Goal: Information Seeking & Learning: Compare options

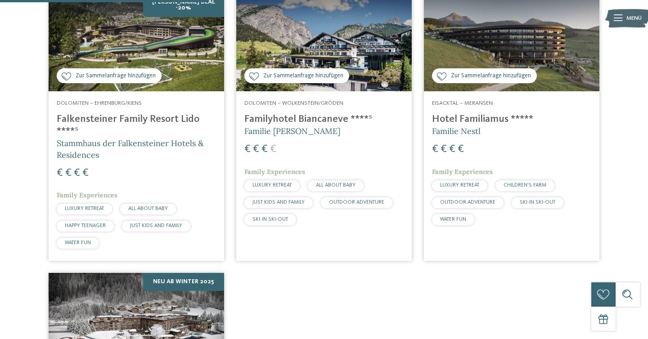
scroll to position [307, 0]
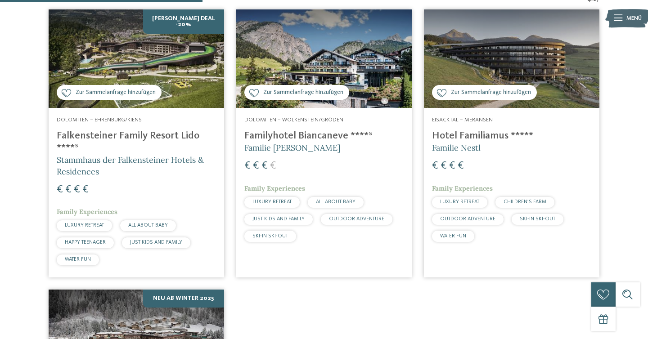
click at [144, 136] on h4 "Falkensteiner Family Resort Lido ****ˢ" at bounding box center [136, 142] width 159 height 24
click at [281, 134] on h4 "Familyhotel Biancaneve ****ˢ" at bounding box center [323, 136] width 159 height 12
click at [465, 134] on h4 "Hotel Familiamus *****" at bounding box center [511, 136] width 159 height 12
click at [171, 313] on img at bounding box center [136, 339] width 175 height 98
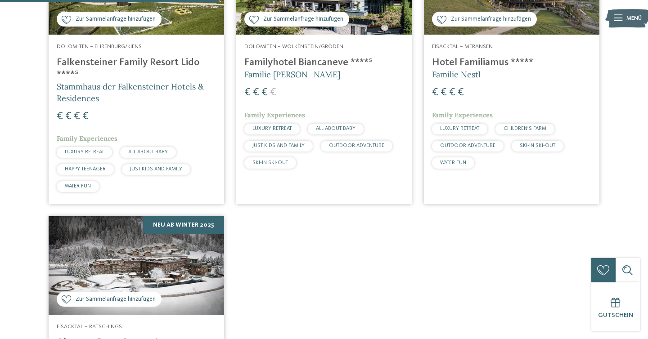
scroll to position [250, 0]
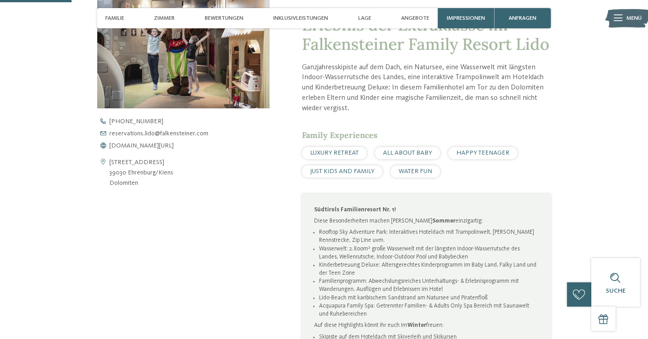
scroll to position [315, 0]
click at [386, 220] on p "Diese Besonderheiten machen euren Sommer einzigartig:" at bounding box center [426, 221] width 224 height 8
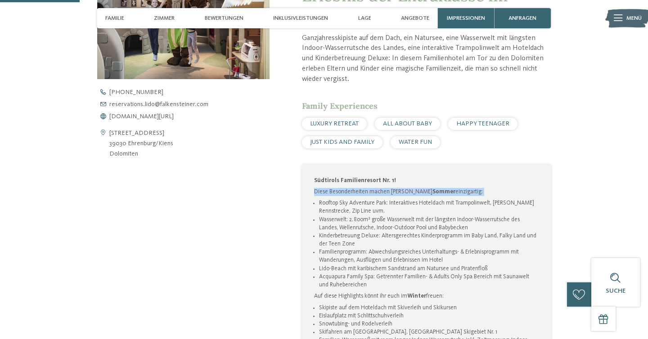
scroll to position [345, 0]
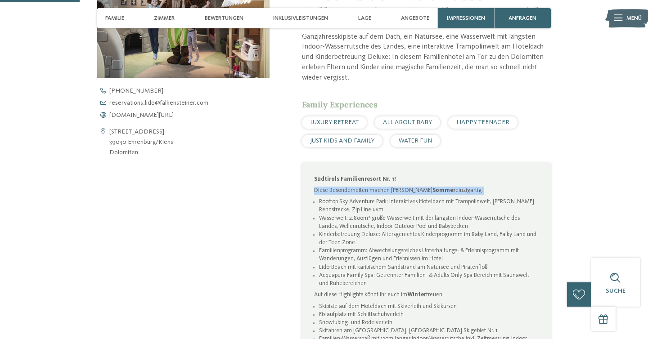
click at [386, 220] on li "Wasserwelt: 2.800m² große Wasserwelt mit der längsten Indoor-Wasserrutsche des …" at bounding box center [429, 223] width 220 height 16
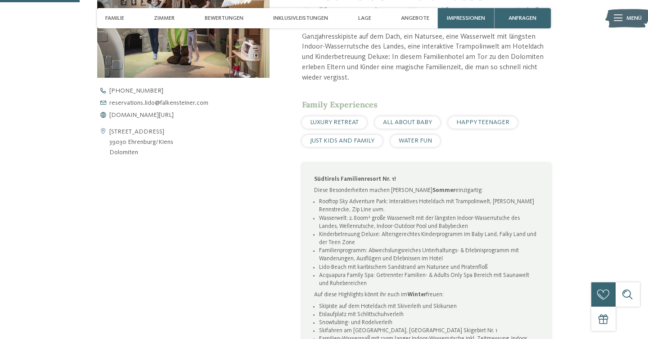
click at [386, 220] on li "Wasserwelt: 2.800m² große Wasserwelt mit der längsten Indoor-Wasserrutsche des …" at bounding box center [429, 223] width 220 height 16
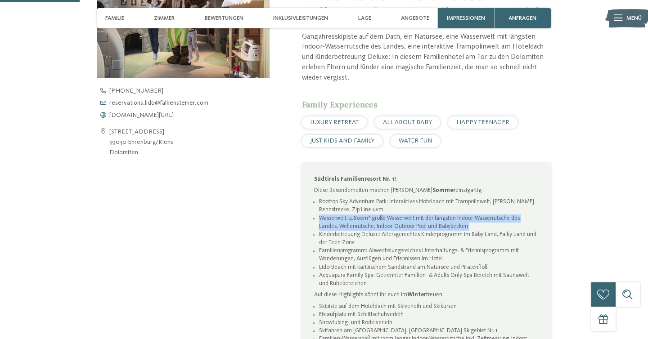
click at [378, 201] on li "Rooftop Sky Adventure Park: Interaktives Hoteldach mit Trampolinwelt, Ganzjahre…" at bounding box center [429, 206] width 220 height 16
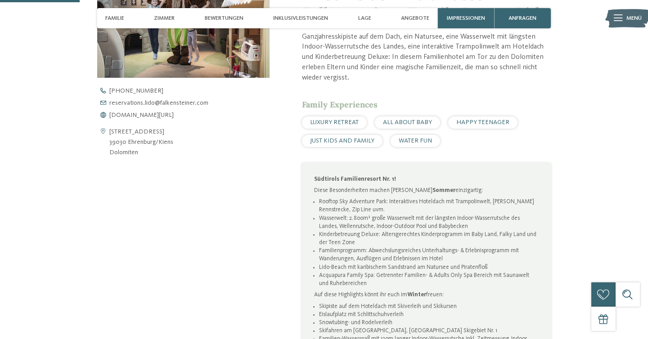
click at [378, 201] on li "Rooftop Sky Adventure Park: Interaktives Hoteldach mit Trampolinwelt, Ganzjahre…" at bounding box center [429, 206] width 220 height 16
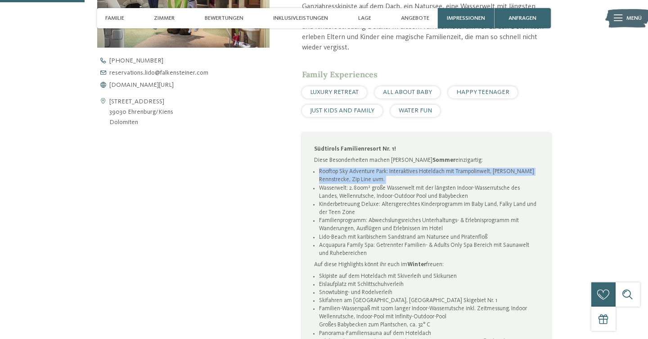
scroll to position [377, 0]
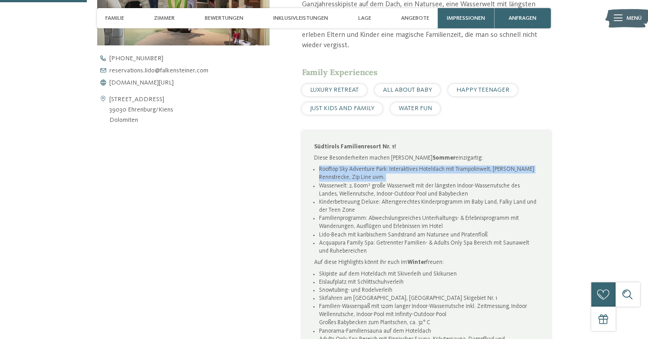
click at [378, 201] on li "Kinderbetreuung Deluxe: Altersgerechtes Kinderprogramm im Baby Land, Falky Land…" at bounding box center [429, 206] width 220 height 16
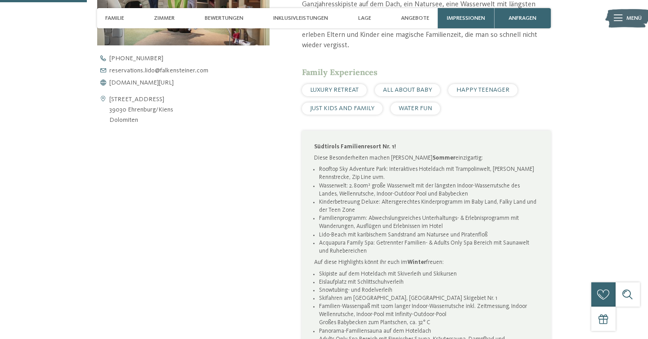
click at [378, 201] on li "Kinderbetreuung Deluxe: Altersgerechtes Kinderprogramm im Baby Land, Falky Land…" at bounding box center [429, 206] width 220 height 16
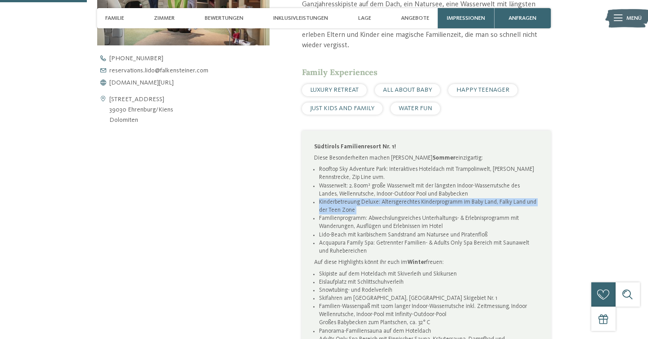
click at [378, 201] on li "Kinderbetreuung Deluxe: Altersgerechtes Kinderprogramm im Baby Land, Falky Land…" at bounding box center [429, 206] width 220 height 16
click at [404, 215] on li "Familienprogramm: Abwechslungsreiches Unterhaltungs- & Erlebnisprogramm mit Wan…" at bounding box center [429, 223] width 220 height 16
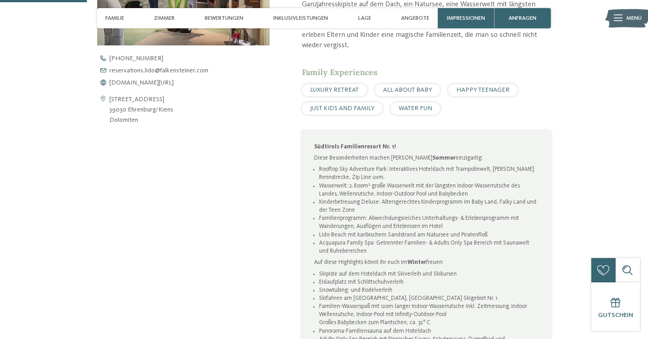
click at [404, 215] on li "Familienprogramm: Abwechslungsreiches Unterhaltungs- & Erlebnisprogramm mit Wan…" at bounding box center [429, 223] width 220 height 16
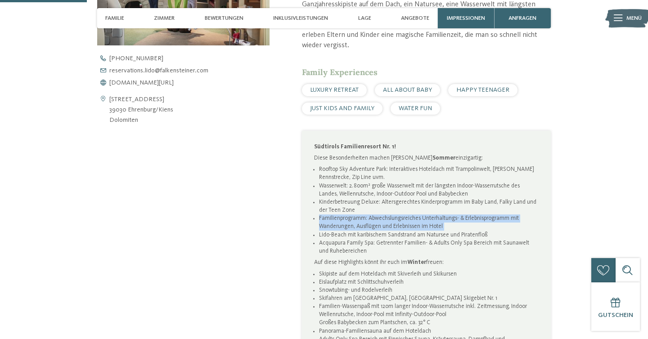
click at [376, 210] on li "Kinderbetreuung Deluxe: Altersgerechtes Kinderprogramm im Baby Land, Falky Land…" at bounding box center [429, 206] width 220 height 16
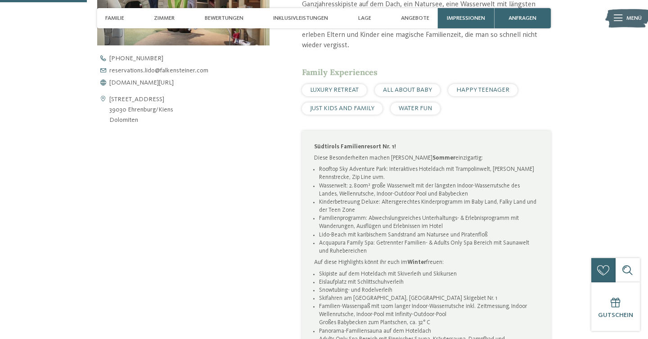
click at [376, 210] on li "Kinderbetreuung Deluxe: Altersgerechtes Kinderprogramm im Baby Land, Falky Land…" at bounding box center [429, 206] width 220 height 16
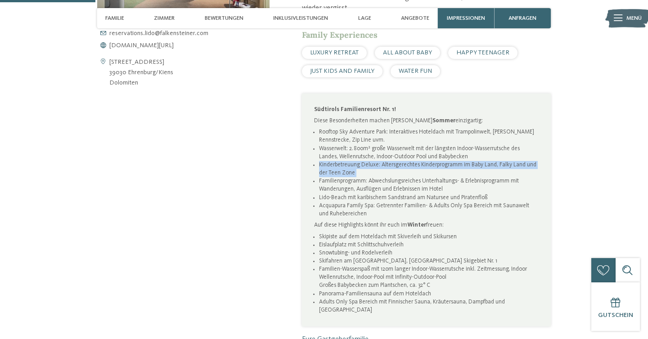
scroll to position [420, 0]
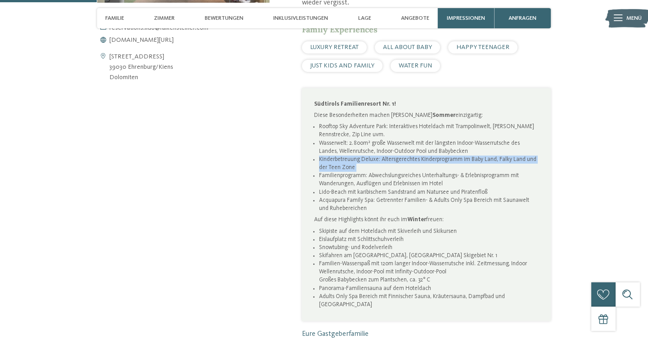
click at [376, 210] on li "Acquapura Family Spa: Getrennter Familien- & Adults Only Spa Bereich mit Saunaw…" at bounding box center [429, 205] width 220 height 16
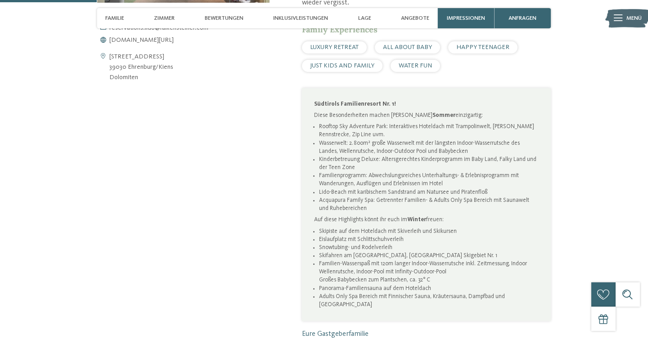
click at [376, 210] on li "Acquapura Family Spa: Getrennter Familien- & Adults Only Spa Bereich mit Saunaw…" at bounding box center [429, 205] width 220 height 16
click at [377, 222] on p "Auf diese Highlights könnt ihr euch im Winter freuen:" at bounding box center [426, 220] width 224 height 8
click at [373, 233] on li "Skipiste auf dem Hoteldach mit Skiverleih und Skikursen" at bounding box center [429, 232] width 220 height 8
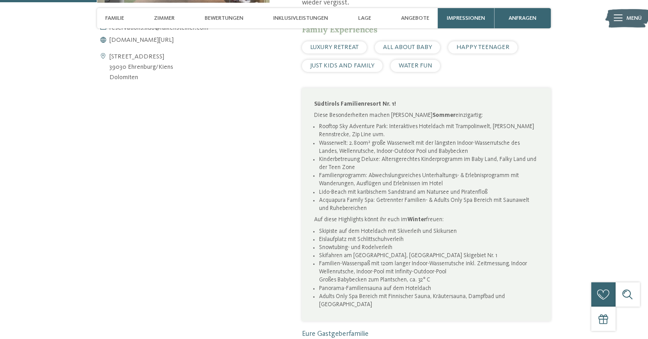
click at [373, 233] on li "Skipiste auf dem Hoteldach mit Skiverleih und Skikursen" at bounding box center [429, 232] width 220 height 8
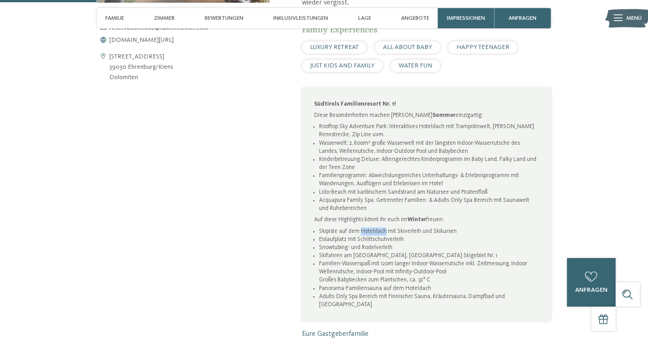
click at [371, 248] on li "Snowtubing- und Rodelverleih" at bounding box center [429, 248] width 220 height 8
click at [362, 236] on li "Eislaufplatz mit Schlittschuhverleih" at bounding box center [429, 240] width 220 height 8
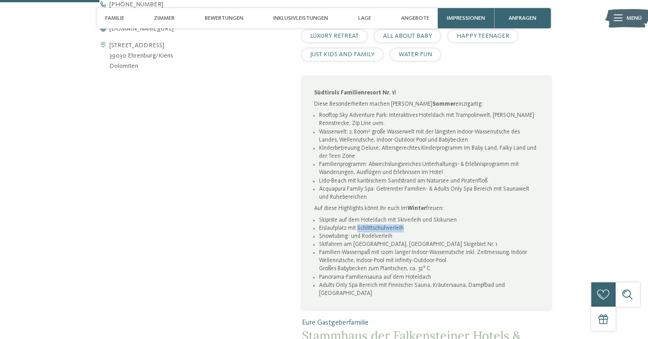
scroll to position [432, 0]
click at [344, 243] on li "Skifahren am Kronplatz, Südtirols Skigebiet Nr. 1" at bounding box center [429, 244] width 220 height 8
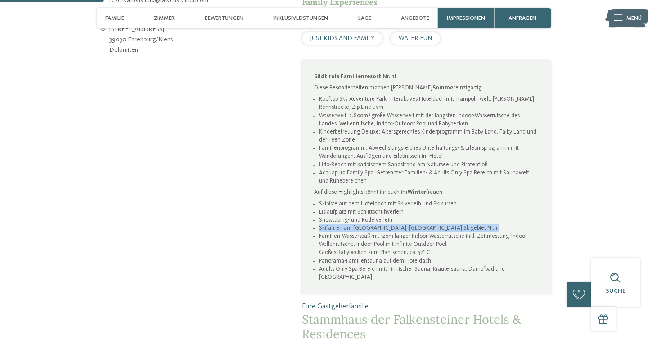
click at [344, 243] on li "Familien-Wasserspaß mit 120m langer Indoor-Wasserrutsche inkl. Zeitmessung, Ind…" at bounding box center [429, 245] width 220 height 24
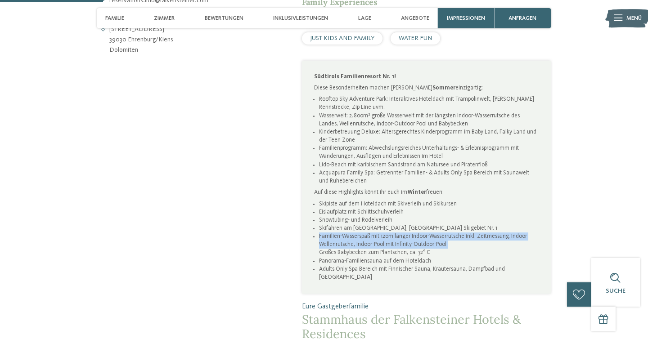
click at [347, 258] on li "Panorama-Familiensauna auf dem Hoteldach" at bounding box center [429, 261] width 220 height 8
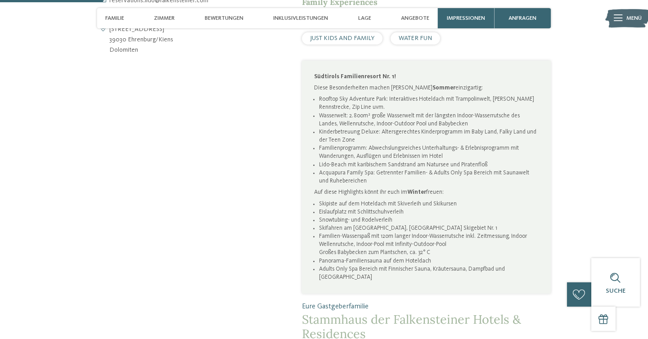
click at [347, 258] on li "Panorama-Familiensauna auf dem Hoteldach" at bounding box center [429, 261] width 220 height 8
click at [350, 251] on li "Familien-Wasserspaß mit 120m langer Indoor-Wasserrutsche inkl. Zeitmessung, Ind…" at bounding box center [429, 245] width 220 height 24
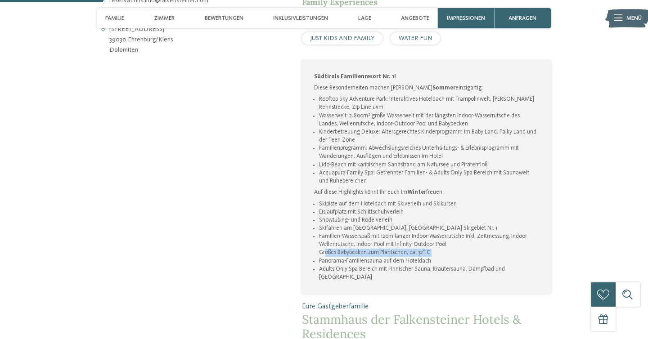
click at [353, 268] on li "Adults Only Spa Bereich mit Finnischer Sauna, Kräutersauna, Dampfbad und Ruhera…" at bounding box center [429, 273] width 220 height 16
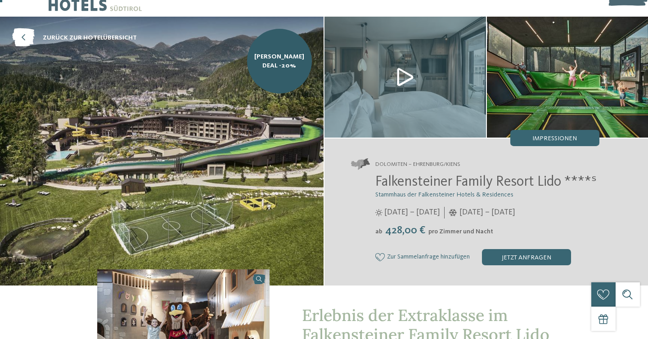
scroll to position [0, 0]
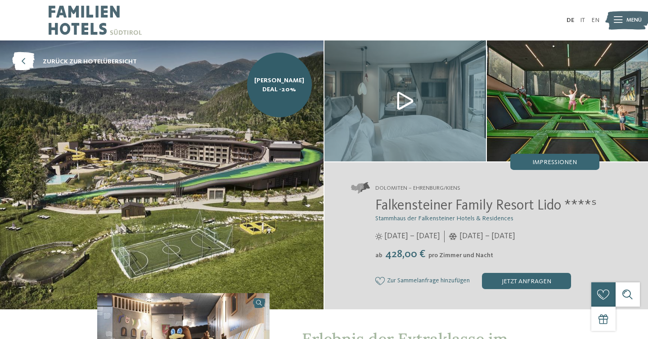
click at [405, 208] on span "Falkensteiner Family Resort Lido ****ˢ" at bounding box center [485, 206] width 221 height 14
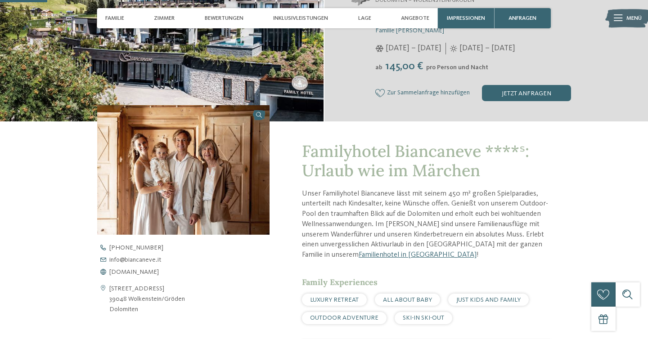
scroll to position [189, 0]
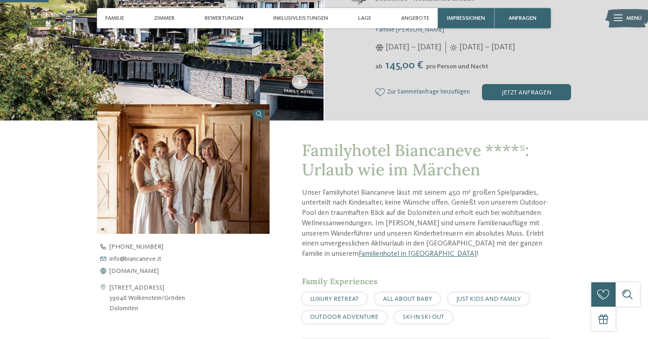
click at [360, 209] on p "Unser Familiyhotel Biancaneve lässt mit seinem 450 m² großen Spielparadies, unt…" at bounding box center [426, 224] width 249 height 72
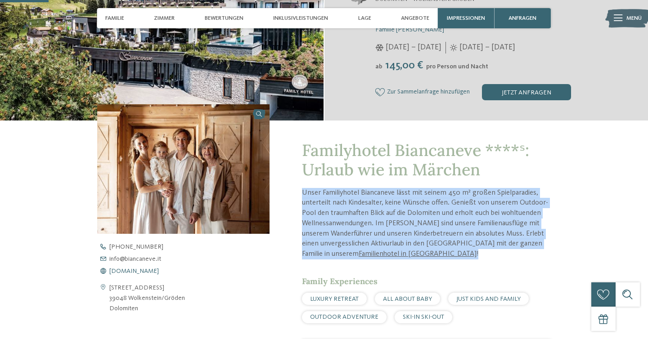
click at [140, 272] on span "www.biancaneve.it" at bounding box center [133, 271] width 49 height 6
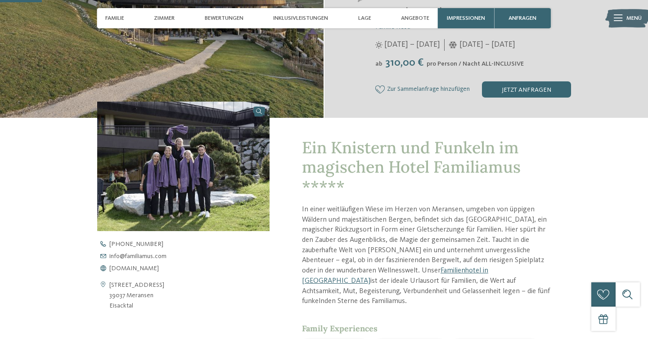
scroll to position [192, 0]
click at [140, 270] on span "www.familiamus.com" at bounding box center [133, 268] width 49 height 6
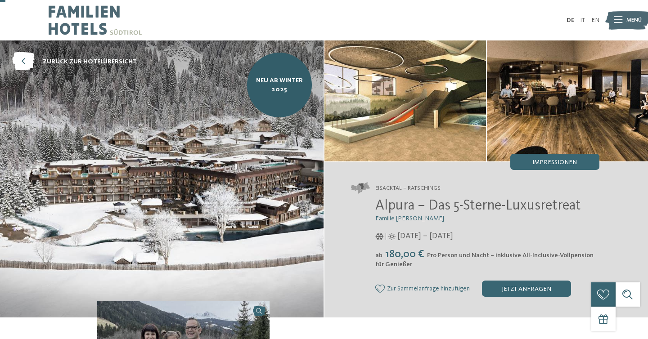
scroll to position [28, 0]
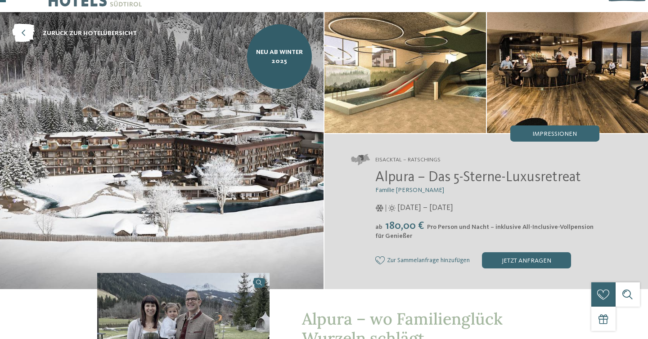
click at [426, 177] on span "Alpura – Das 5-Sterne-Luxusretreat" at bounding box center [478, 177] width 206 height 14
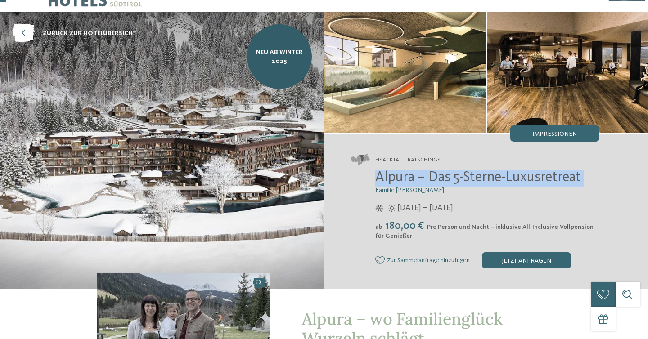
click at [426, 177] on span "Alpura – Das 5-Sterne-Luxusretreat" at bounding box center [478, 177] width 206 height 14
click at [434, 162] on span "Eisacktal – Ratschings" at bounding box center [407, 160] width 65 height 8
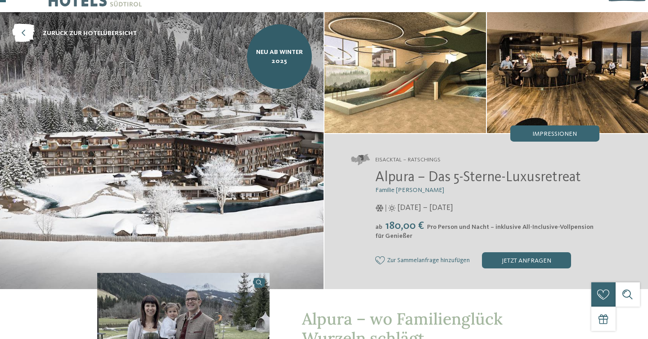
click at [434, 162] on span "Eisacktal – Ratschings" at bounding box center [407, 160] width 65 height 8
click at [427, 177] on span "Alpura – Das 5-Sterne-Luxusretreat" at bounding box center [478, 177] width 206 height 14
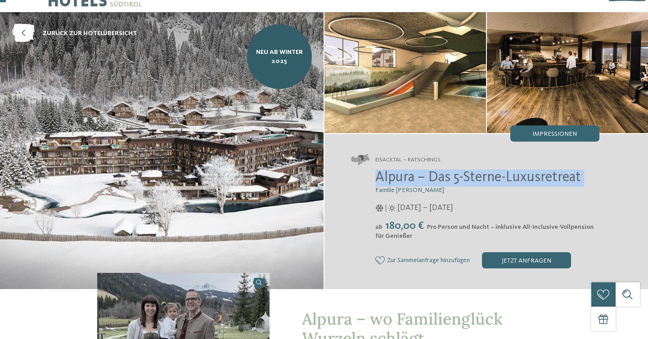
click at [427, 177] on span "Alpura – Das 5-Sterne-Luxusretreat" at bounding box center [478, 177] width 206 height 14
